Goal: Find specific page/section: Find specific page/section

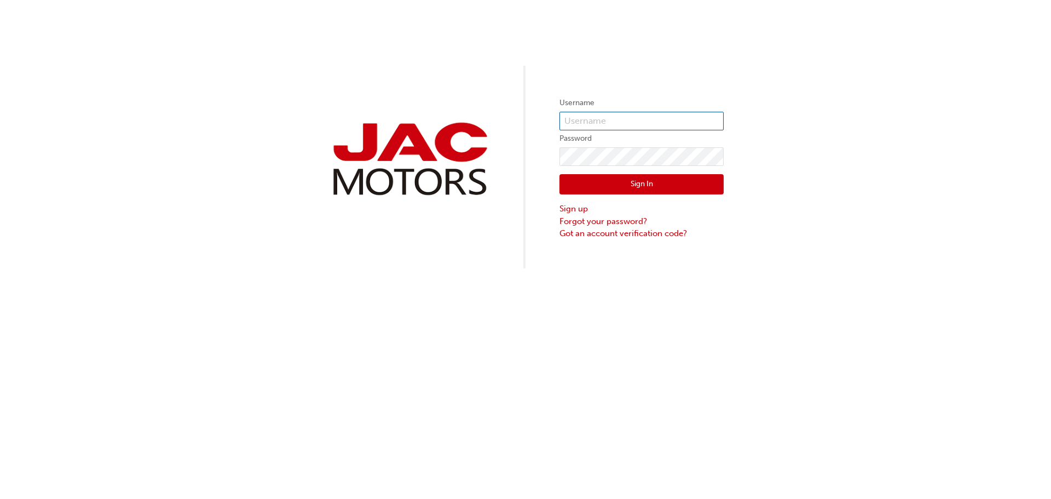
type input "LT0380"
click at [626, 189] on button "Sign In" at bounding box center [641, 184] width 164 height 21
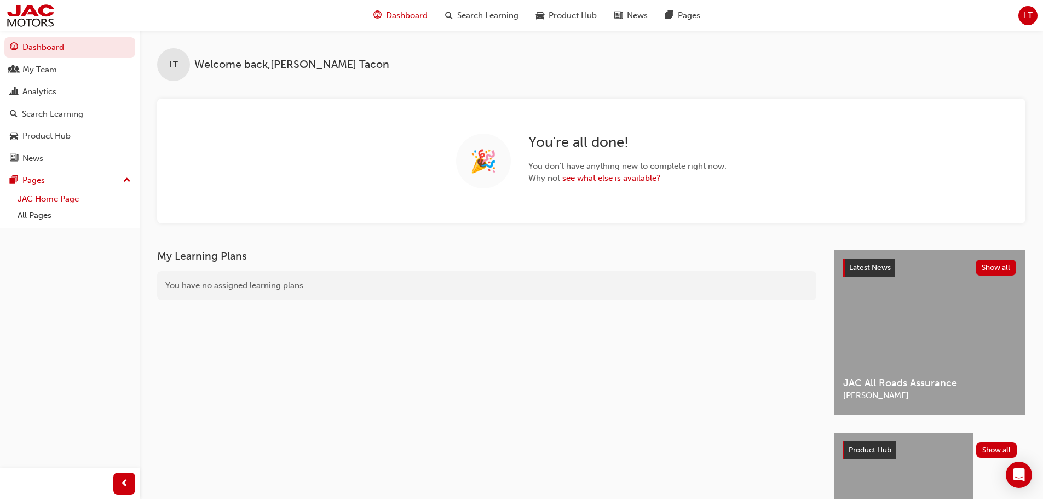
click at [53, 200] on link "JAC Home Page" at bounding box center [74, 198] width 122 height 17
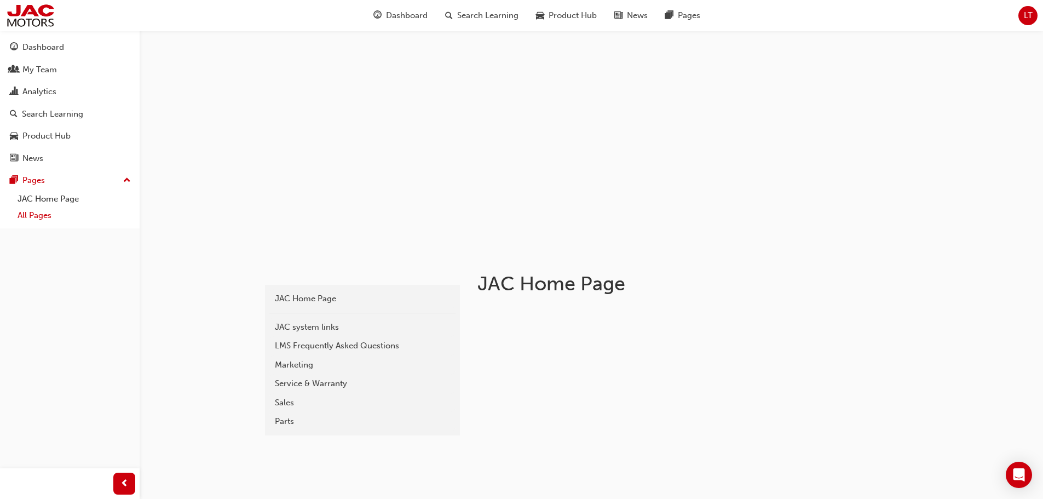
click at [42, 215] on link "All Pages" at bounding box center [74, 215] width 122 height 17
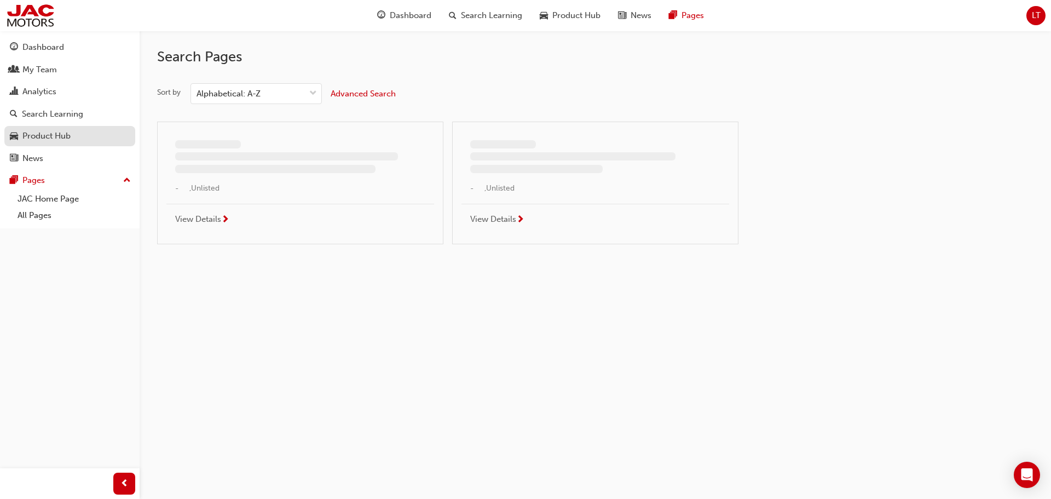
click at [38, 131] on div "Product Hub" at bounding box center [46, 136] width 48 height 13
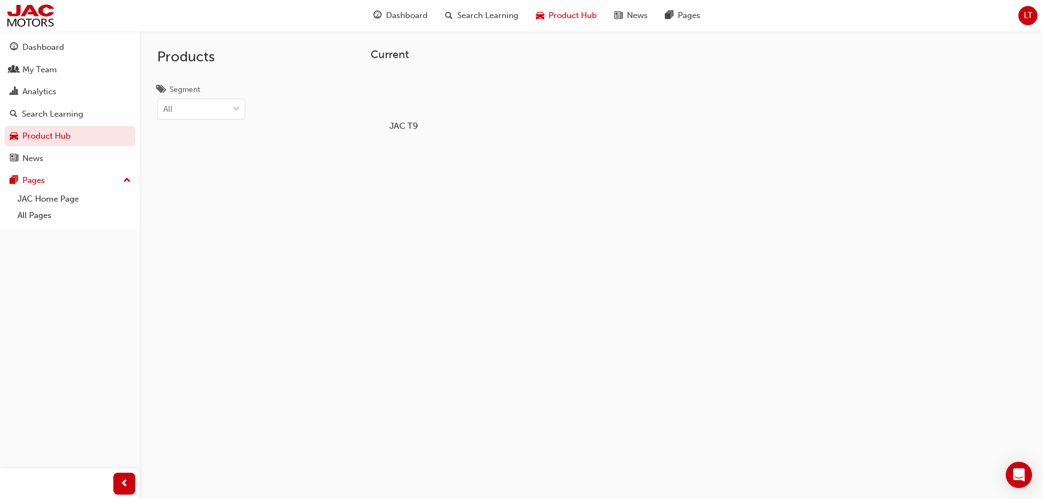
click at [399, 101] on div at bounding box center [403, 94] width 61 height 44
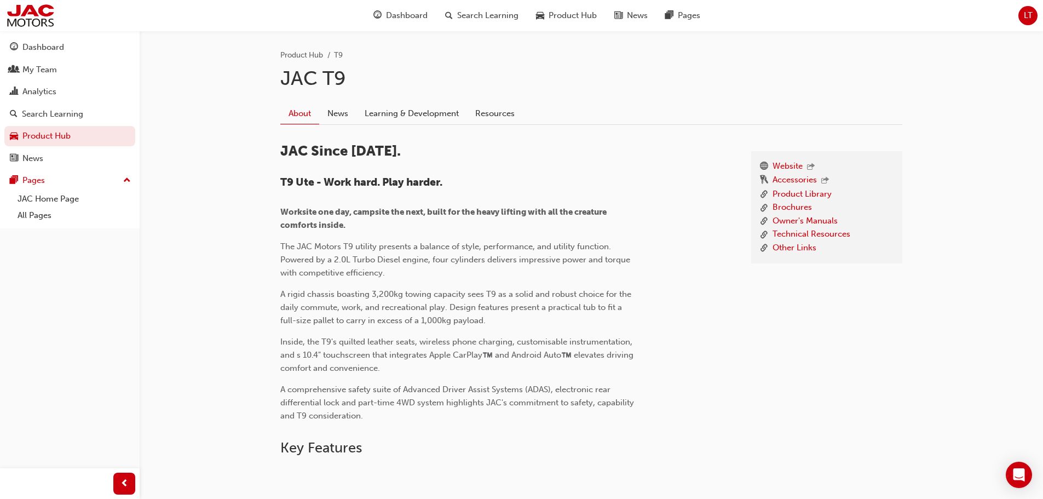
scroll to position [219, 0]
click at [779, 181] on link "Accessories" at bounding box center [794, 180] width 44 height 14
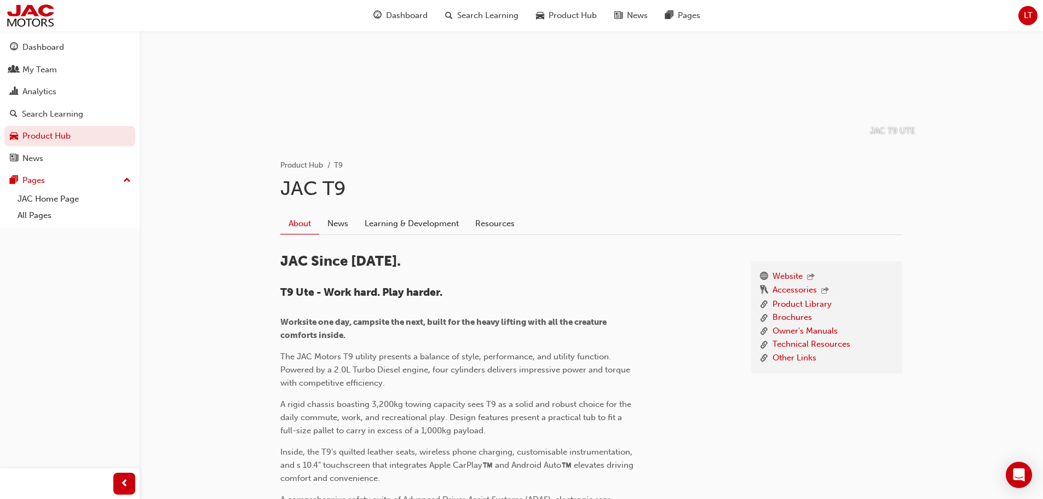
scroll to position [109, 0]
click at [845, 340] on link "Technical Resources" at bounding box center [811, 344] width 78 height 14
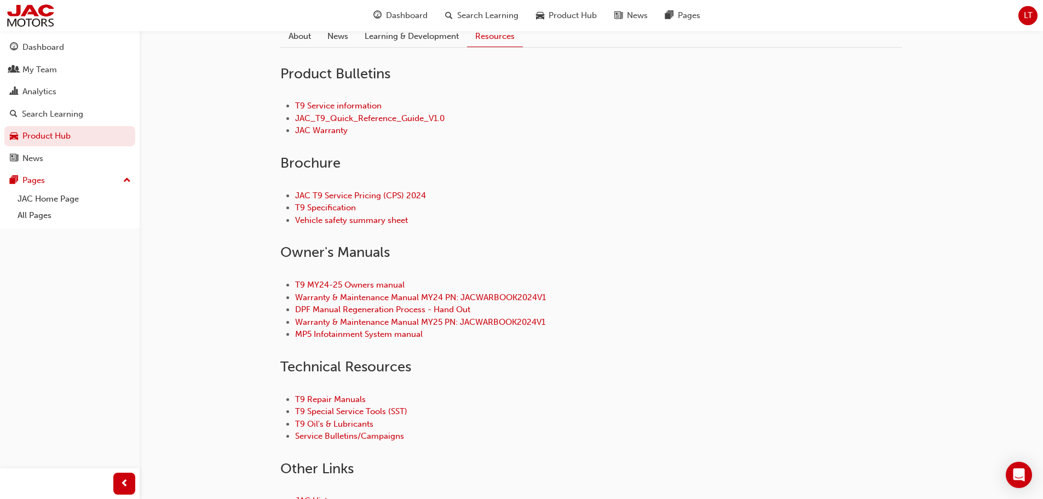
scroll to position [445, 0]
